Goal: Transaction & Acquisition: Subscribe to service/newsletter

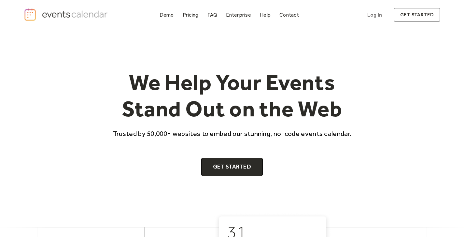
click at [193, 15] on div "Pricing" at bounding box center [191, 15] width 16 height 4
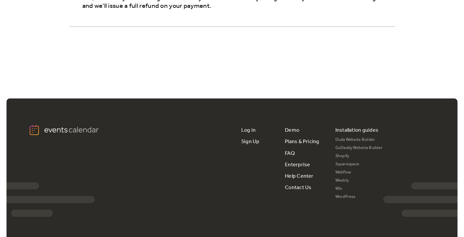
scroll to position [1260, 0]
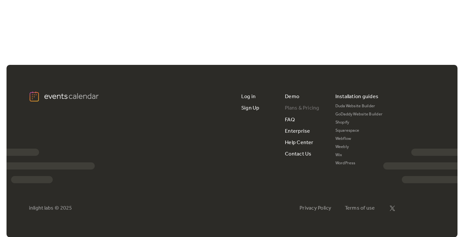
click at [291, 107] on link "Plans & Pricing" at bounding box center [302, 107] width 35 height 11
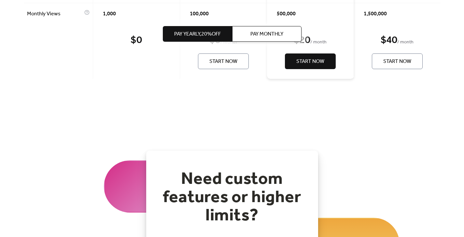
scroll to position [432, 0]
